Goal: Submit feedback/report problem

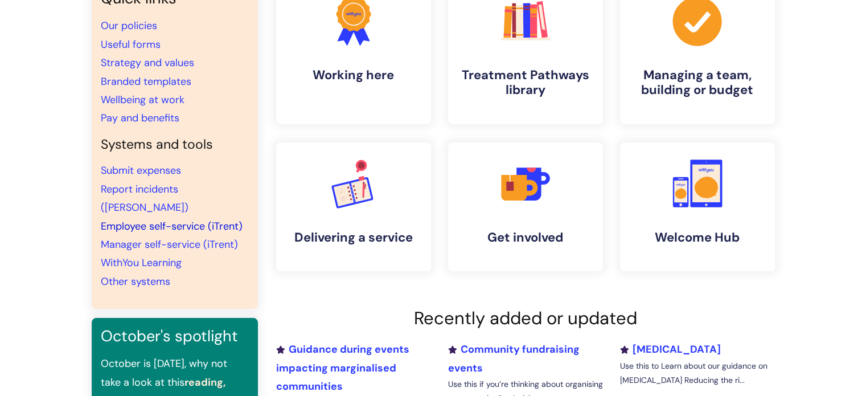
scroll to position [57, 0]
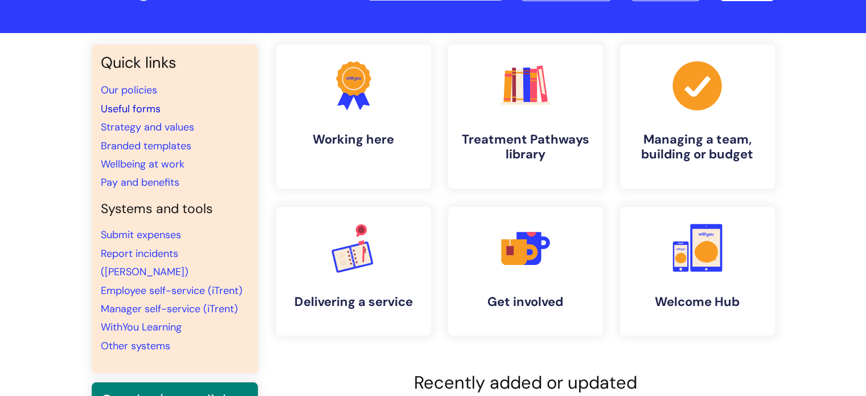
click at [151, 111] on link "Useful forms" at bounding box center [131, 109] width 60 height 14
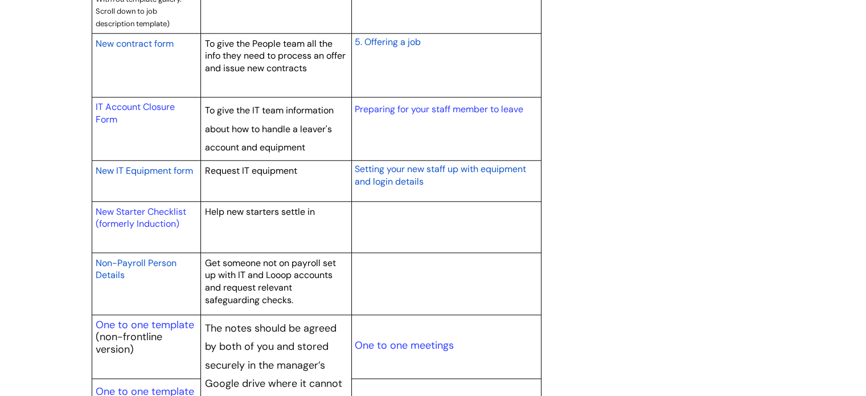
scroll to position [1195, 0]
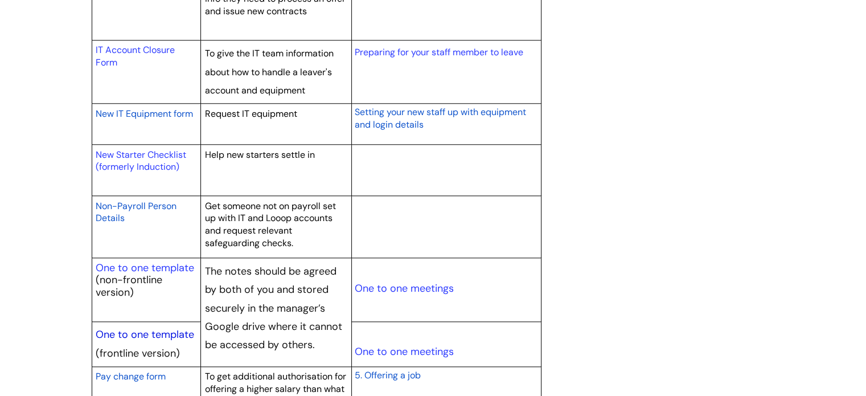
click at [153, 332] on link "One to one template" at bounding box center [145, 334] width 98 height 14
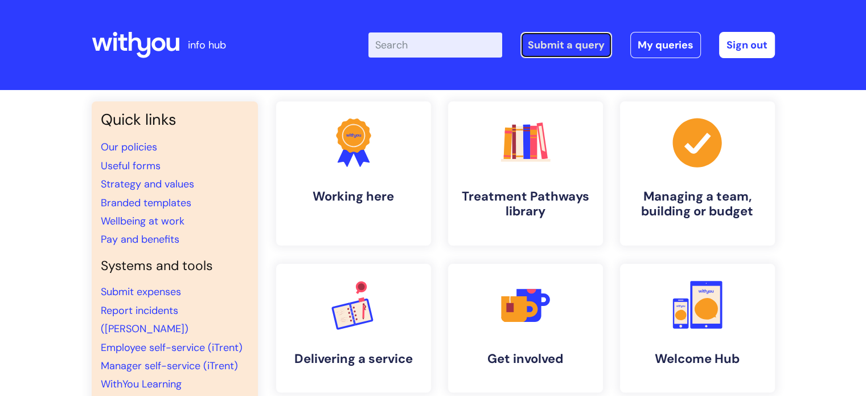
click at [566, 52] on link "Submit a query" at bounding box center [566, 45] width 92 height 26
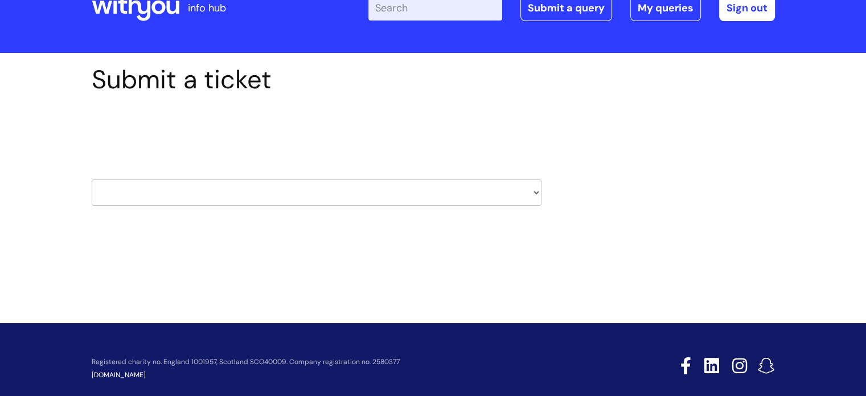
scroll to position [55, 0]
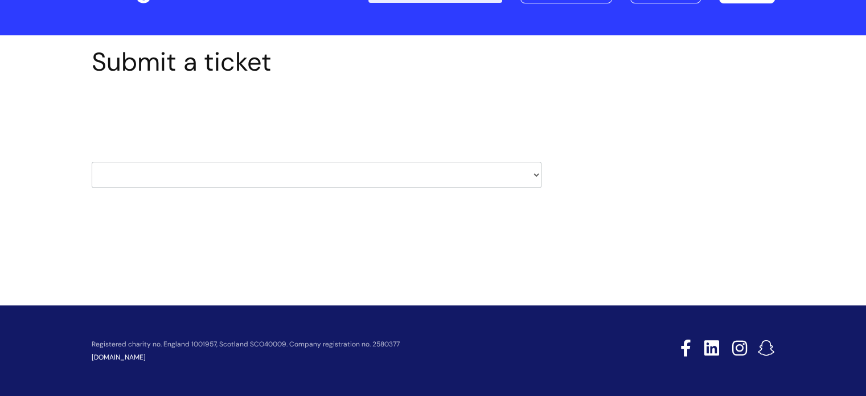
click at [405, 175] on select "HR / People IT and Support Clinical Drug Alerts Finance Accounts Data Support T…" at bounding box center [317, 175] width 450 height 26
select select "it_and_support"
click at [92, 162] on select "HR / People IT and Support Clinical Drug Alerts Finance Accounts Data Support T…" at bounding box center [317, 175] width 450 height 26
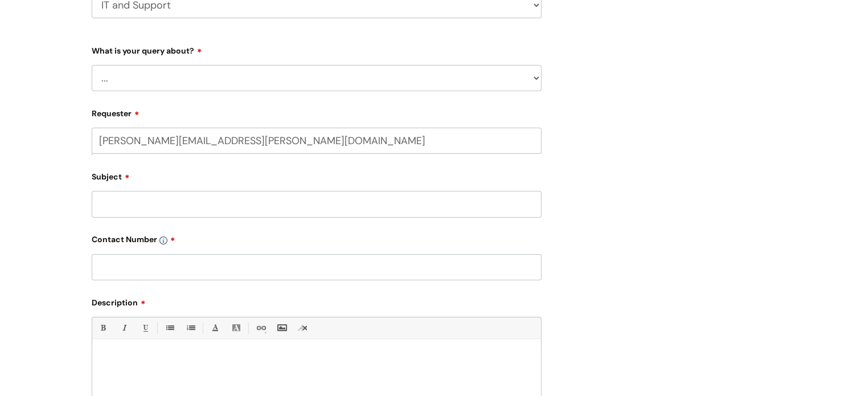
scroll to position [228, 0]
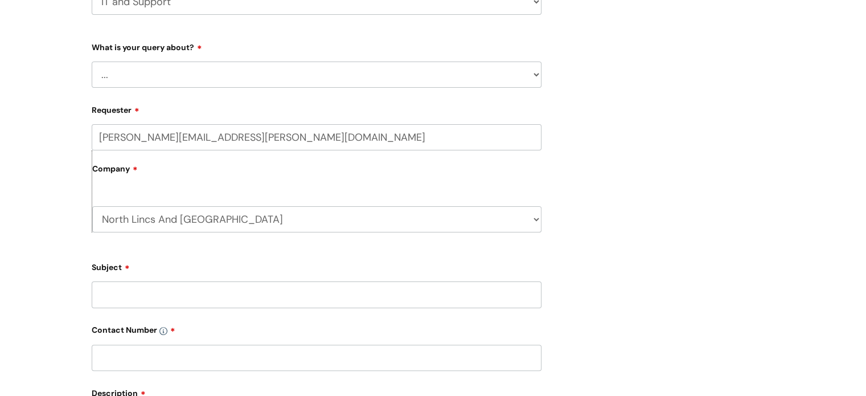
click at [291, 84] on select "... Mobile Phone Reset & MFA Accounts, Starters and Leavers IT Hardware issue I…" at bounding box center [317, 74] width 450 height 26
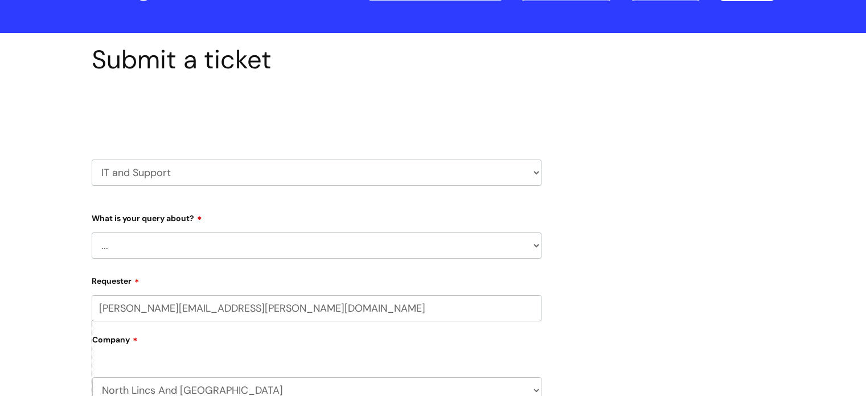
click at [382, 188] on div "Select issue type HR / People IT and Support Clinical Drug Alerts Finance Accou…" at bounding box center [317, 143] width 450 height 118
click at [389, 178] on select "HR / People IT and Support Clinical Drug Alerts Finance Accounts Data Support T…" at bounding box center [317, 172] width 450 height 26
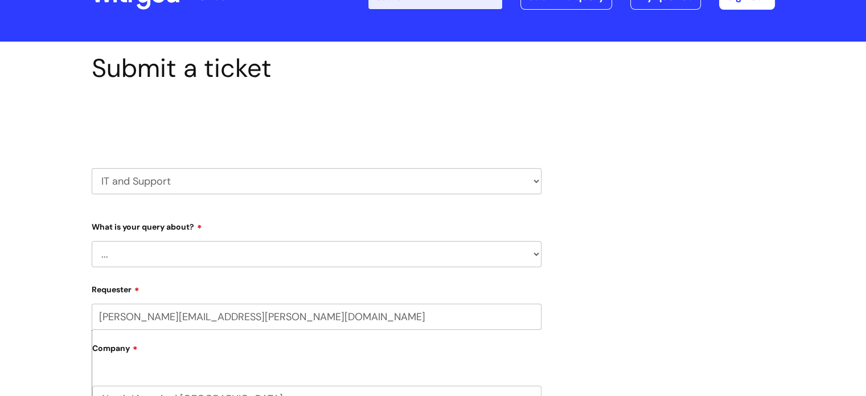
scroll to position [0, 0]
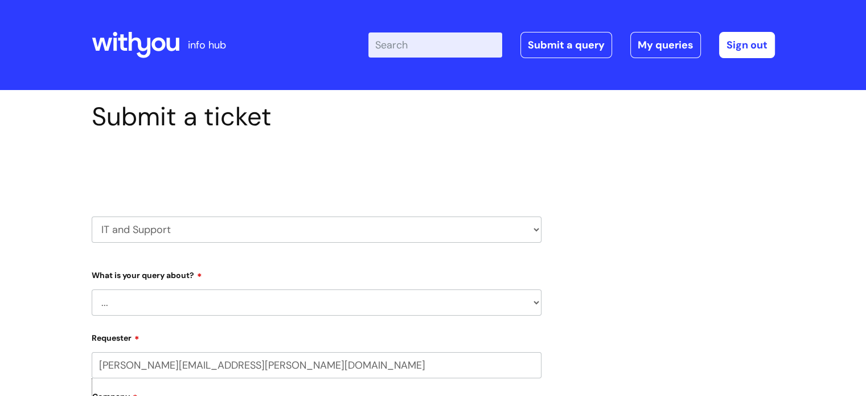
drag, startPoint x: 479, startPoint y: 232, endPoint x: 475, endPoint y: 227, distance: 6.1
click at [479, 232] on select "HR / People IT and Support Clinical Drug Alerts Finance Accounts Data Support T…" at bounding box center [317, 229] width 450 height 26
click at [92, 216] on select "HR / People IT and Support Clinical Drug Alerts Finance Accounts Data Support T…" at bounding box center [317, 229] width 450 height 26
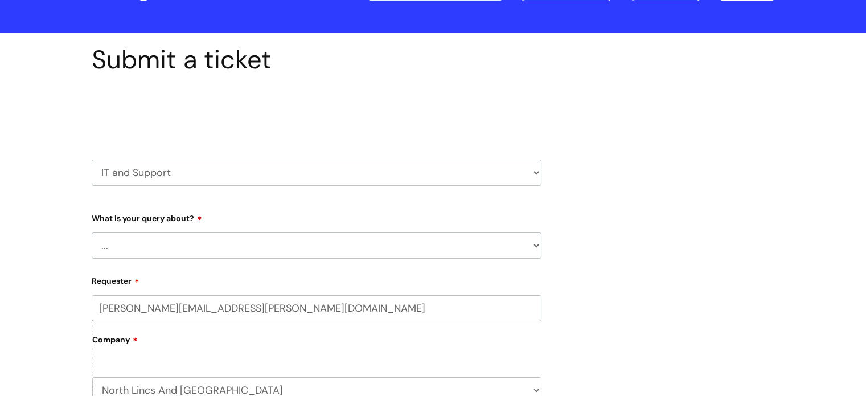
click at [273, 246] on select "... Mobile Phone Reset & MFA Accounts, Starters and Leavers IT Hardware issue I…" at bounding box center [317, 245] width 450 height 26
select select "Something Else"
click at [92, 232] on select "... Mobile Phone Reset & MFA Accounts, Starters and Leavers IT Hardware issue I…" at bounding box center [317, 245] width 450 height 26
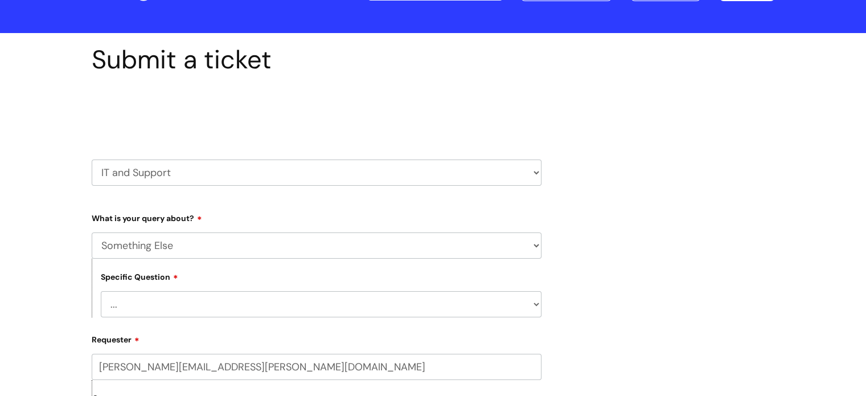
scroll to position [228, 0]
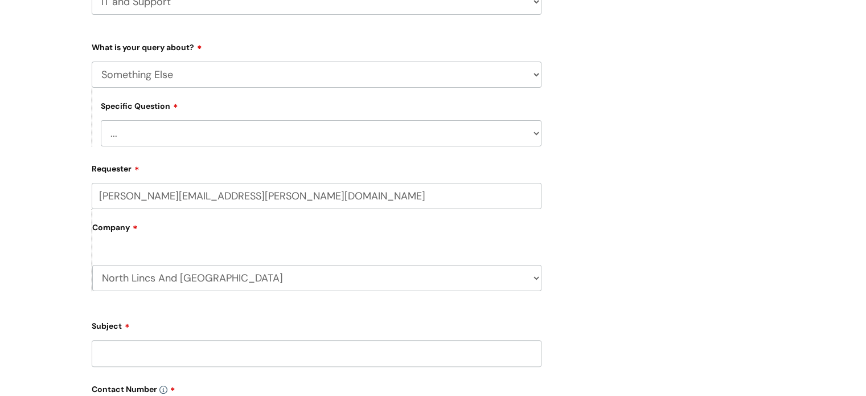
click at [281, 130] on select "... My problem is not listed" at bounding box center [321, 133] width 441 height 26
select select "My problem is not listed"
click at [101, 120] on select "... My problem is not listed" at bounding box center [321, 133] width 441 height 26
click at [170, 352] on input "Subject" at bounding box center [317, 353] width 450 height 26
click at [162, 352] on input "Phone lines i [GEOGRAPHIC_DATA] are down" at bounding box center [317, 353] width 450 height 26
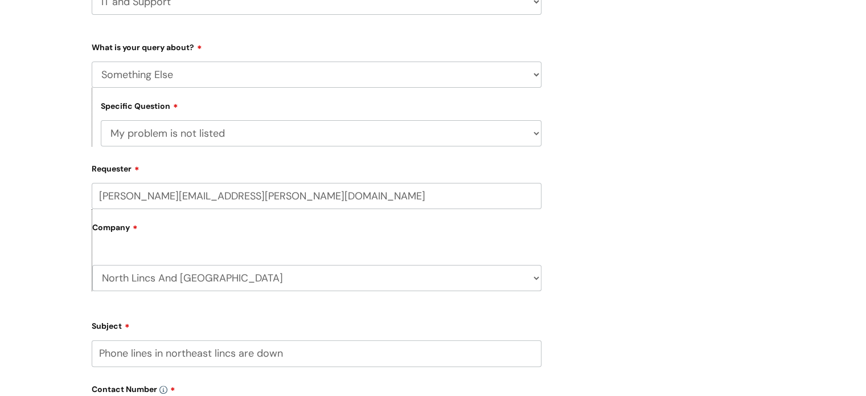
type input "Phone lines in northeast lincs are down"
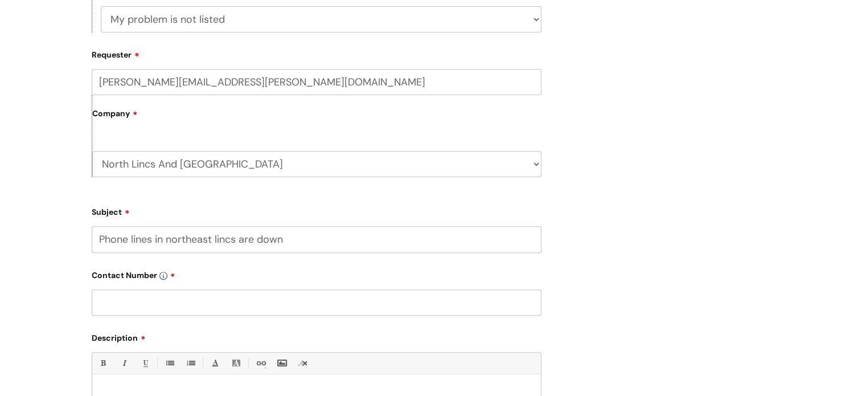
scroll to position [569, 0]
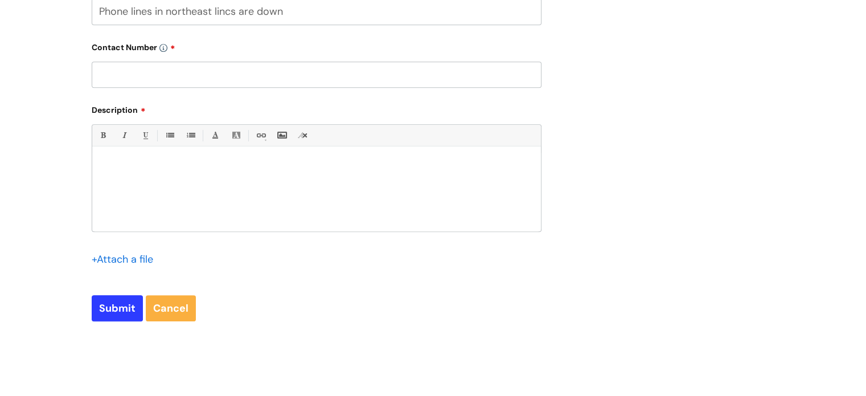
click at [154, 75] on input "text" at bounding box center [317, 74] width 450 height 26
paste input "07929392993"
type input "07929392993"
click at [145, 152] on div "Bold (Ctrl-B) Italic (Ctrl-I) Underline(Ctrl-U) • Unordered List (Ctrl-Shift-7)…" at bounding box center [317, 177] width 450 height 107
click at [143, 166] on p at bounding box center [316, 166] width 431 height 10
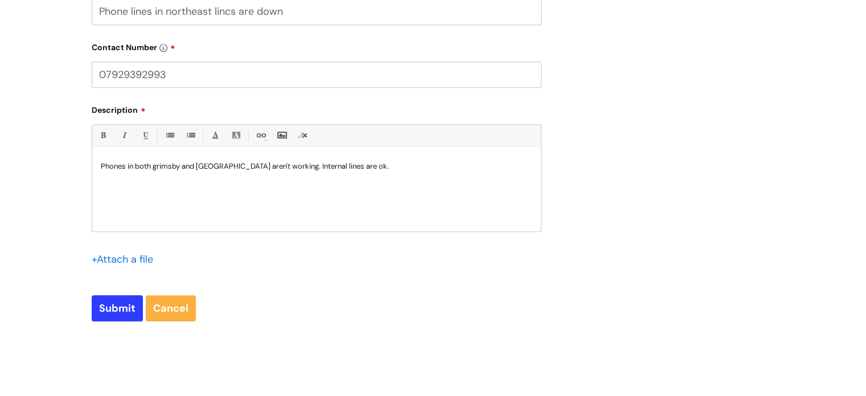
click at [156, 165] on p "Phones in both grimsby and [GEOGRAPHIC_DATA] aren't working. Internal lines are…" at bounding box center [316, 166] width 431 height 10
click at [376, 166] on p "Phones in both Grimsby and [GEOGRAPHIC_DATA] aren't working. Internal lines are…" at bounding box center [316, 166] width 431 height 10
click at [129, 310] on input "Submit" at bounding box center [117, 308] width 51 height 26
type input "Please Wait..."
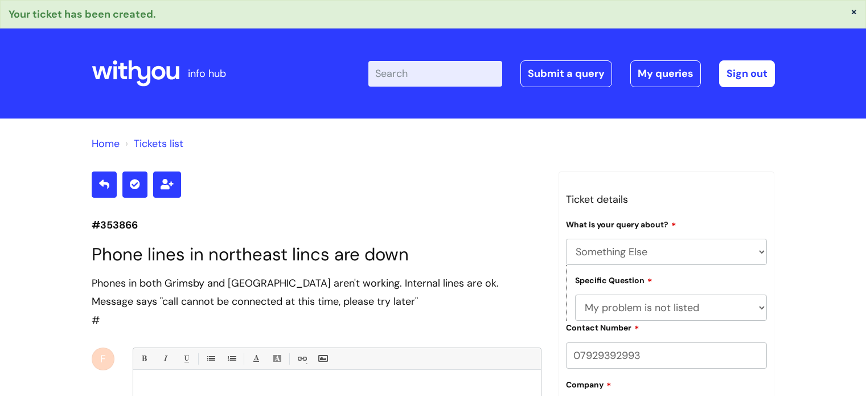
select select "Something Else"
select select "My problem is not listed"
